Goal: Find specific page/section: Find specific page/section

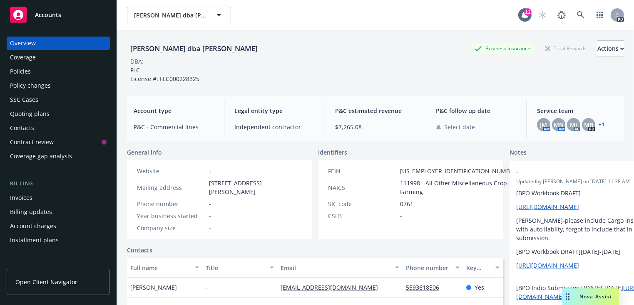
click at [24, 102] on div "SSC Cases" at bounding box center [24, 99] width 28 height 13
